Goal: Ask a question: Seek information or help from site administrators or community

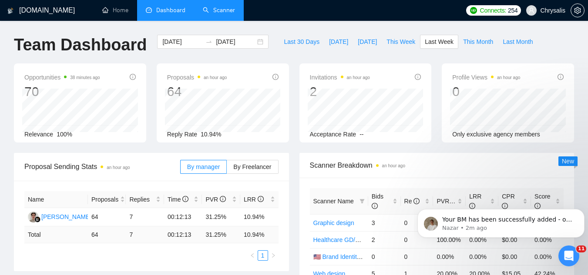
click at [219, 14] on link "Scanner" at bounding box center [219, 10] width 32 height 7
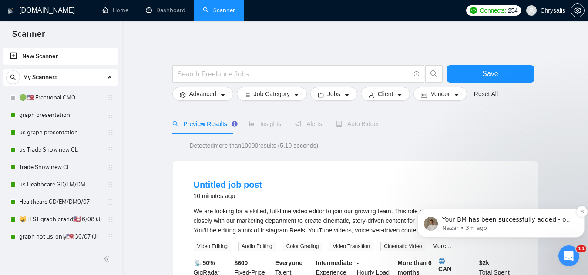
scroll to position [864, 0]
click at [491, 223] on span "Your BM has been successfully added - our apologies once again for the misunder…" at bounding box center [507, 237] width 130 height 42
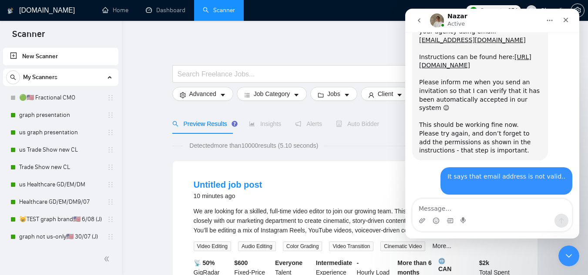
scroll to position [872, 0]
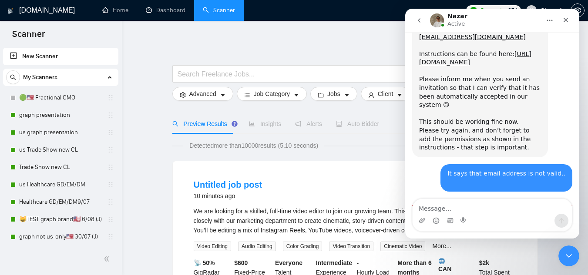
click at [498, 207] on textarea "Message…" at bounding box center [491, 206] width 159 height 15
type textarea "ok, thanks, I'd also need a US BM"
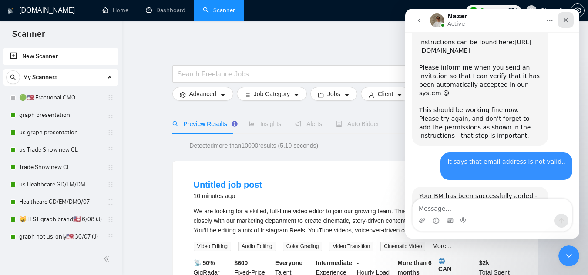
drag, startPoint x: 562, startPoint y: 19, endPoint x: 968, endPoint y: 27, distance: 405.4
click at [562, 19] on icon "Close" at bounding box center [565, 20] width 7 height 7
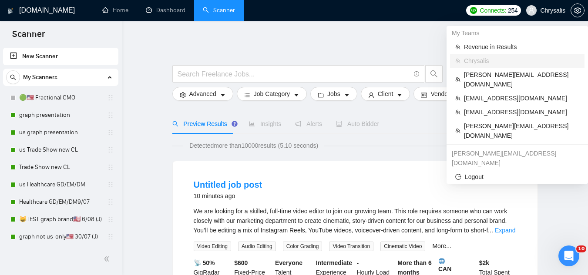
click at [558, 10] on span "Chrysalis" at bounding box center [552, 10] width 25 height 0
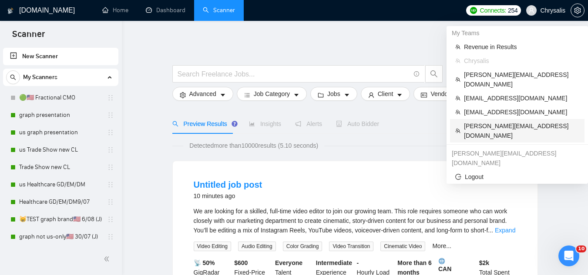
click at [511, 121] on span "[PERSON_NAME][EMAIL_ADDRESS][DOMAIN_NAME]" at bounding box center [521, 130] width 115 height 19
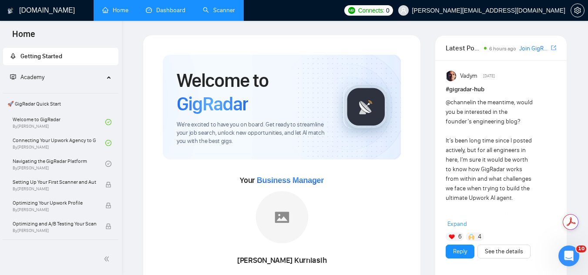
click at [169, 14] on link "Dashboard" at bounding box center [166, 10] width 40 height 7
